Goal: Find specific page/section: Find specific page/section

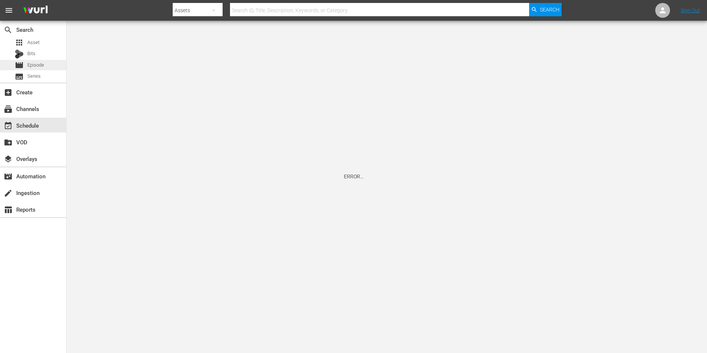
click at [33, 64] on span "Episode" at bounding box center [35, 64] width 17 height 7
